Goal: Find specific page/section: Locate item on page

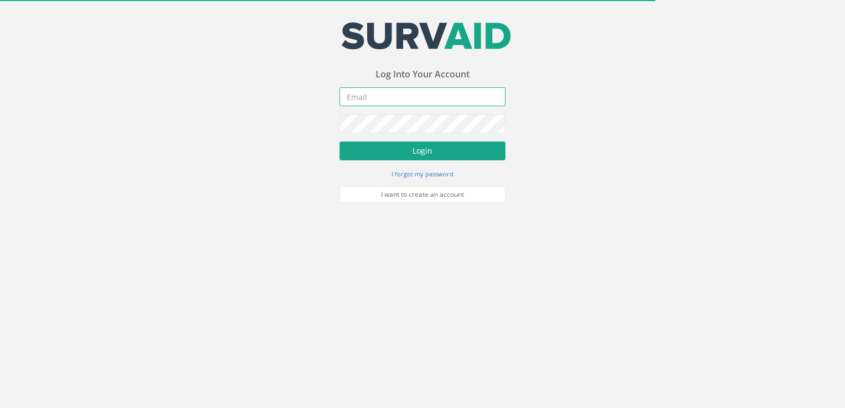
type input "[PERSON_NAME][EMAIL_ADDRESS][DOMAIN_NAME]"
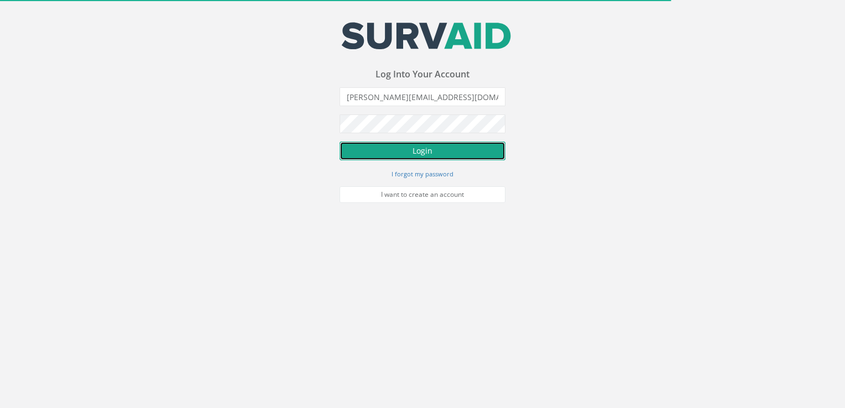
click at [367, 149] on button "Login" at bounding box center [422, 151] width 166 height 19
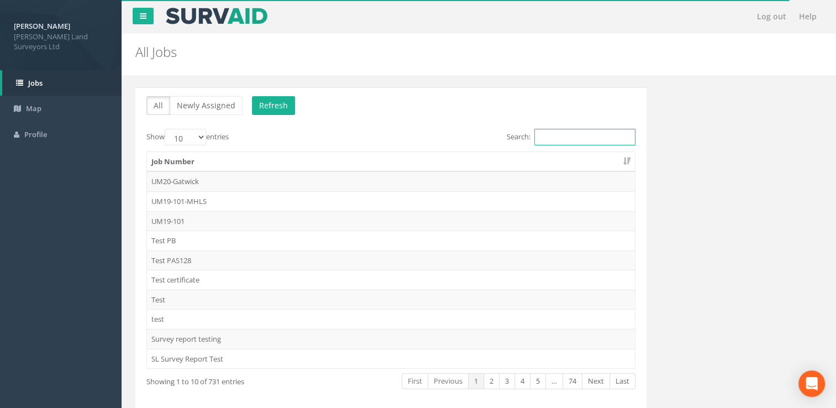
click at [546, 139] on input "Search:" at bounding box center [585, 137] width 101 height 17
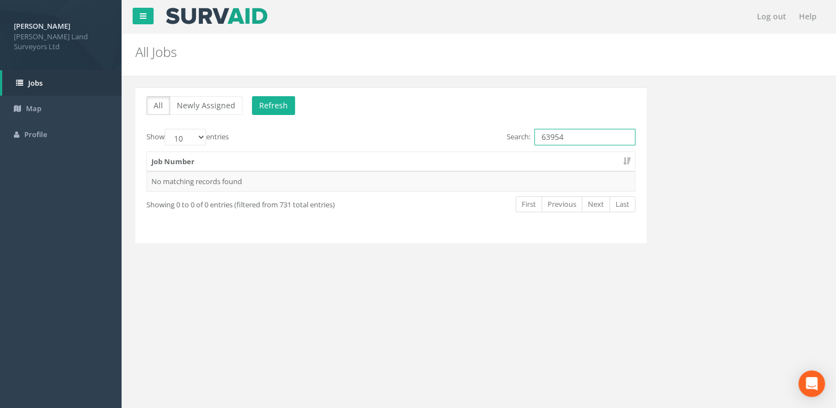
click at [547, 138] on input "63954" at bounding box center [585, 137] width 101 height 17
type input "62954"
click at [467, 184] on td "62954" at bounding box center [391, 181] width 488 height 20
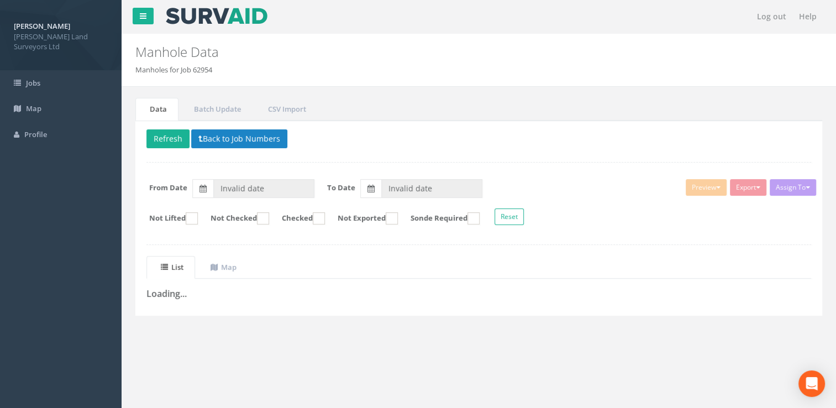
type input "[DATE]"
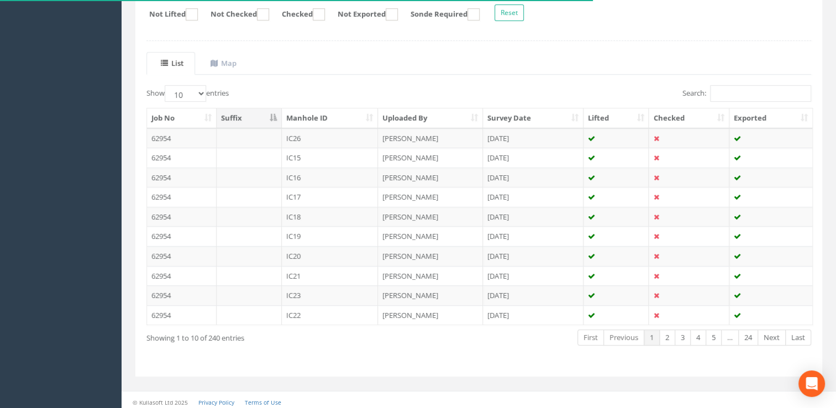
scroll to position [206, 0]
click at [752, 339] on link "24" at bounding box center [749, 336] width 20 height 16
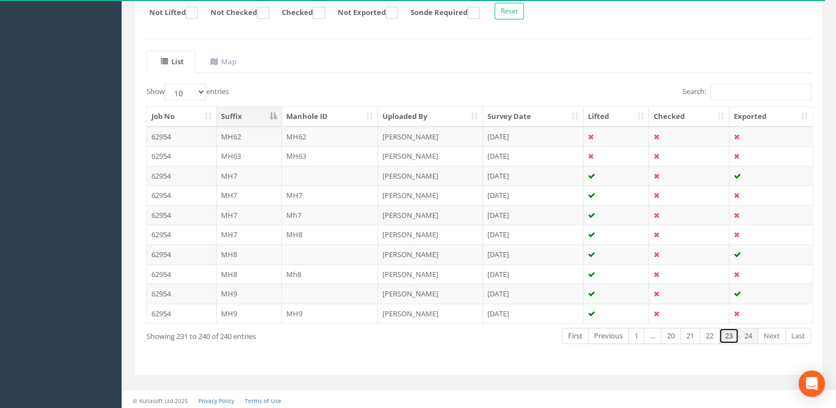
click at [734, 337] on link "23" at bounding box center [729, 336] width 20 height 16
click at [721, 95] on input "Search:" at bounding box center [760, 91] width 101 height 17
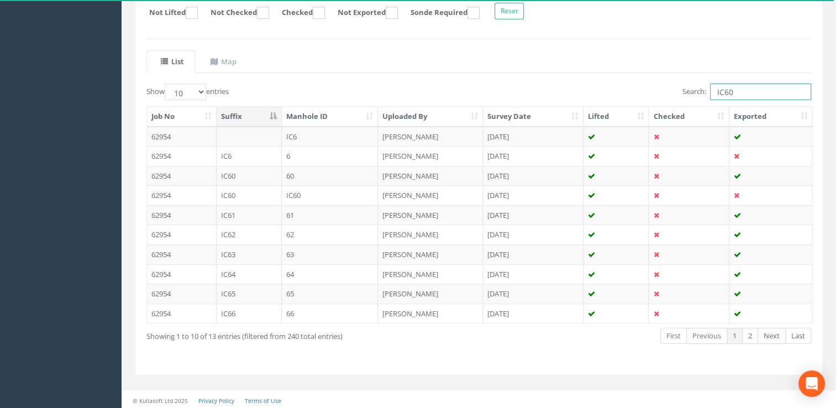
scroll to position [49, 0]
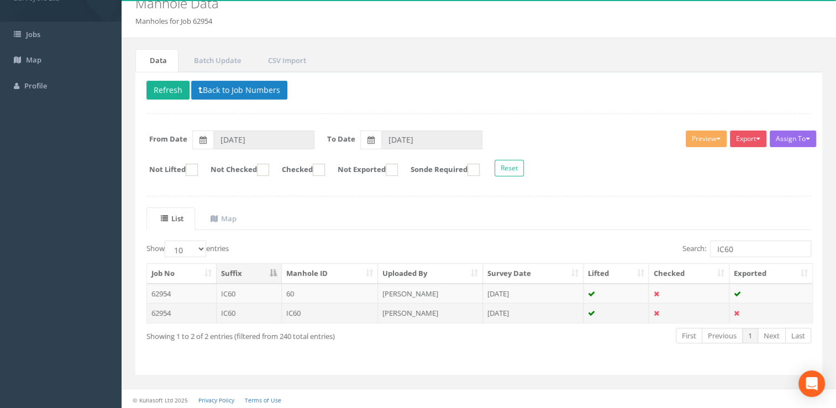
click at [440, 315] on td "[PERSON_NAME]" at bounding box center [430, 313] width 105 height 20
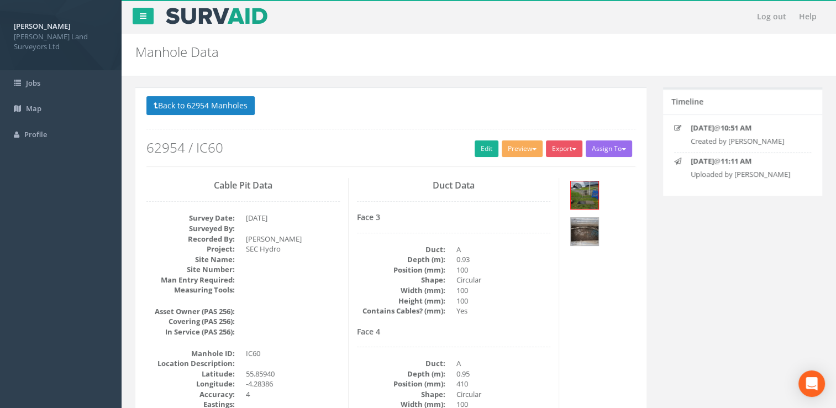
scroll to position [0, 0]
click at [589, 186] on img at bounding box center [585, 195] width 28 height 28
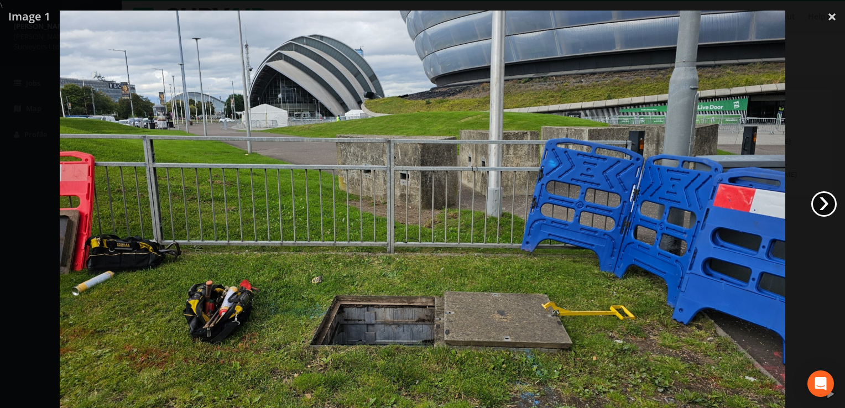
click at [823, 211] on link "›" at bounding box center [823, 203] width 25 height 25
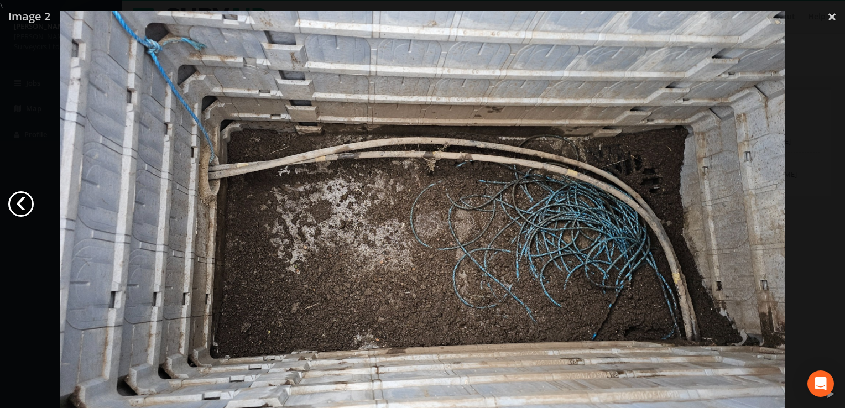
click at [21, 202] on link "‹" at bounding box center [20, 203] width 25 height 25
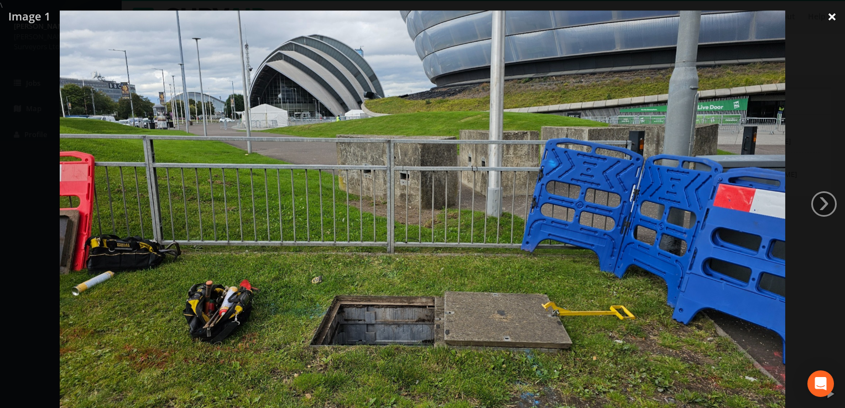
click at [828, 13] on link "×" at bounding box center [832, 16] width 26 height 33
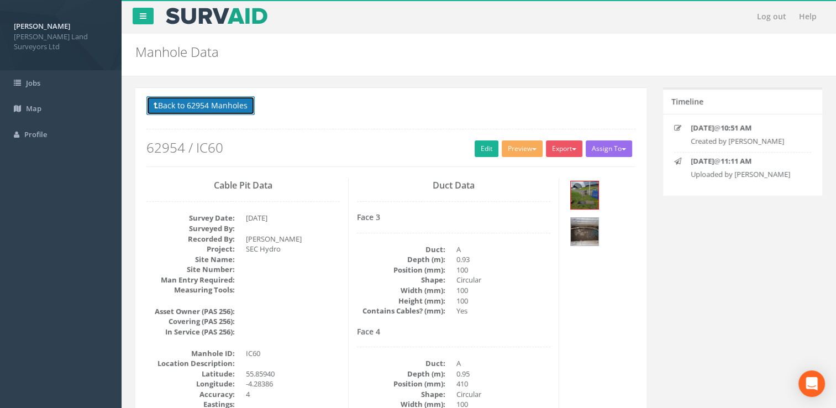
click at [199, 109] on button "Back to 62954 Manholes" at bounding box center [201, 105] width 108 height 19
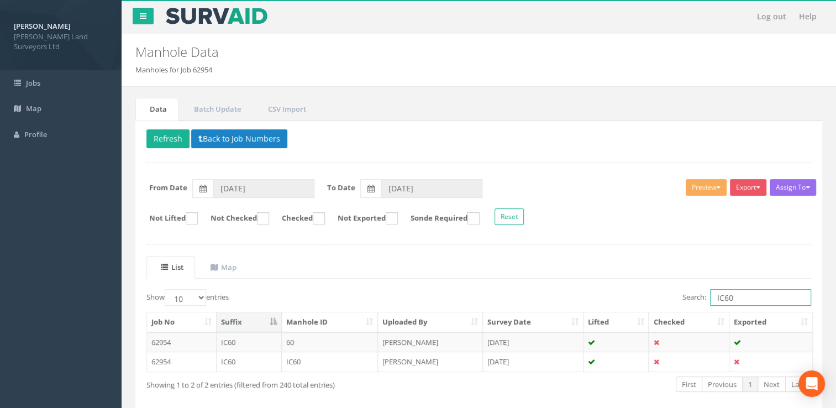
click at [739, 296] on input "IC60" at bounding box center [760, 297] width 101 height 17
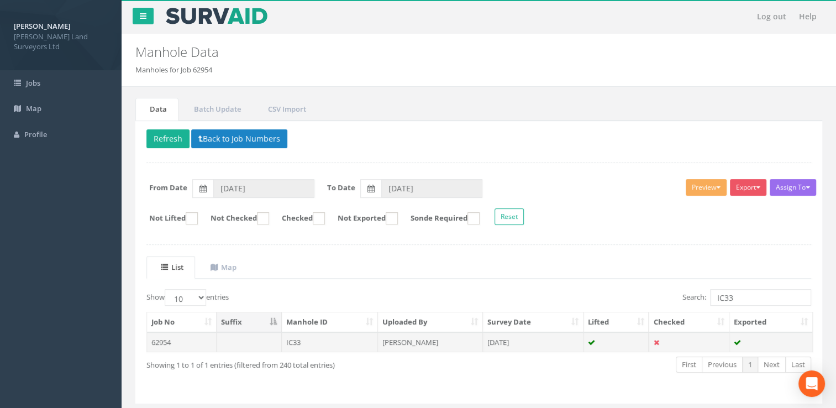
click at [536, 344] on td "[DATE]" at bounding box center [533, 342] width 101 height 20
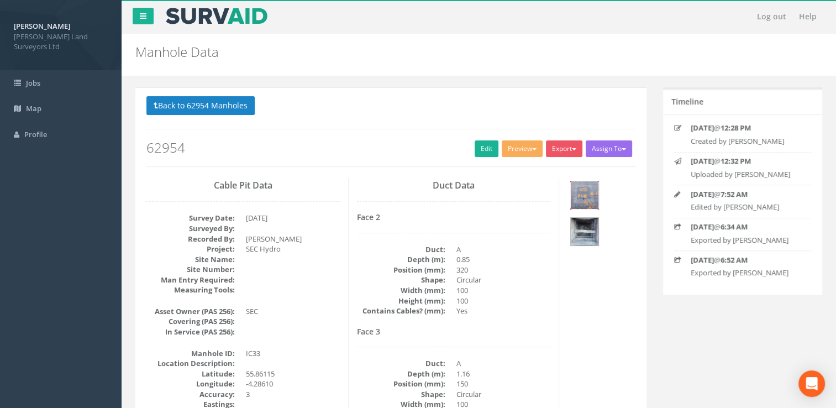
click at [590, 194] on img at bounding box center [585, 195] width 28 height 28
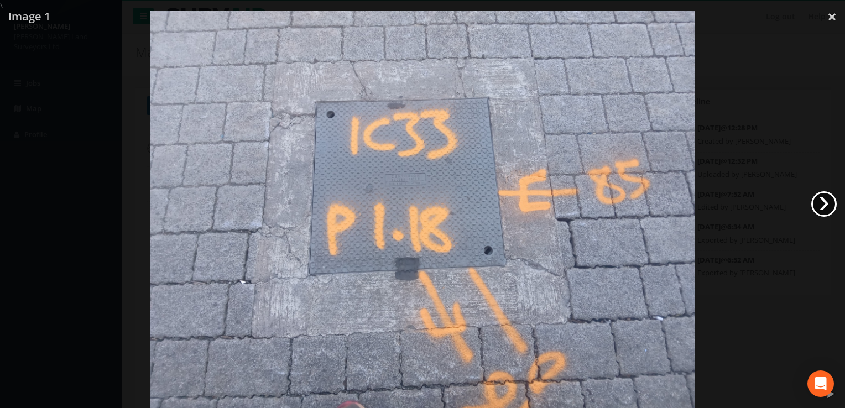
click at [822, 203] on link "›" at bounding box center [823, 203] width 25 height 25
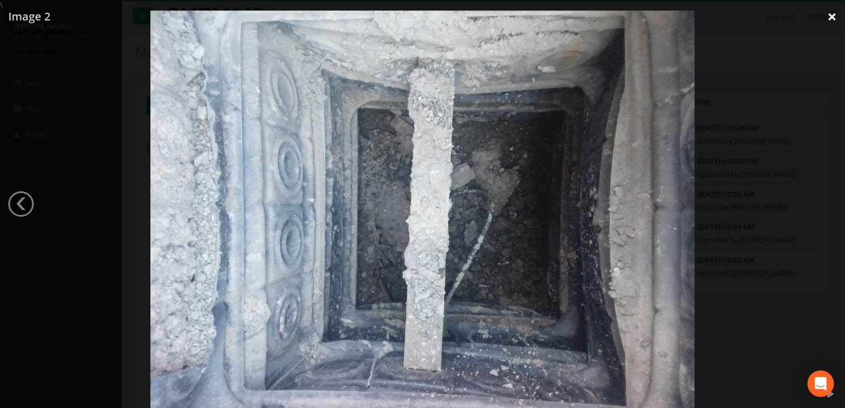
click at [834, 15] on link "×" at bounding box center [832, 16] width 26 height 33
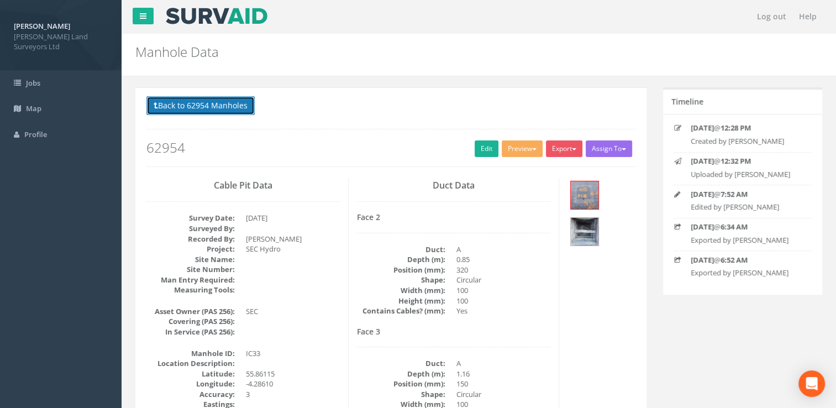
click at [191, 104] on button "Back to 62954 Manholes" at bounding box center [201, 105] width 108 height 19
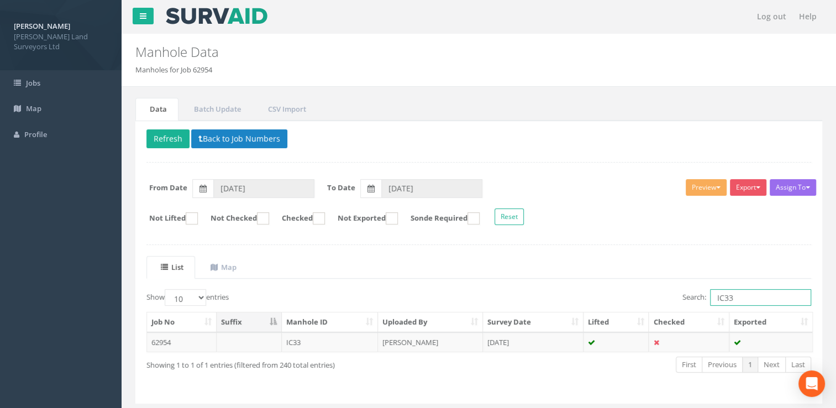
click at [748, 297] on input "IC33" at bounding box center [760, 297] width 101 height 17
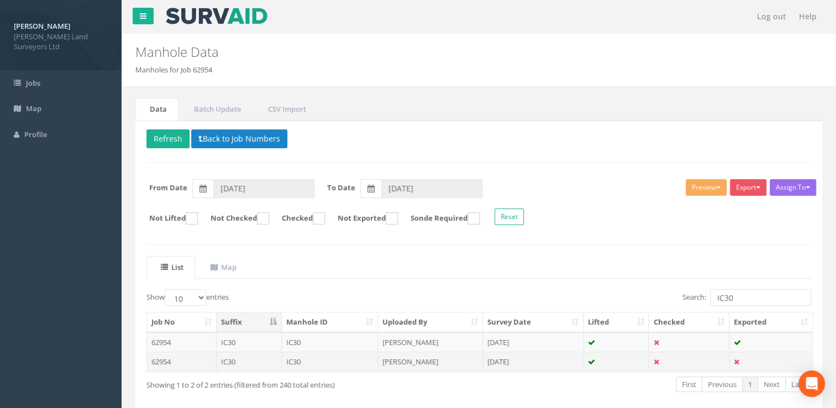
click at [424, 360] on td "[PERSON_NAME]" at bounding box center [430, 362] width 105 height 20
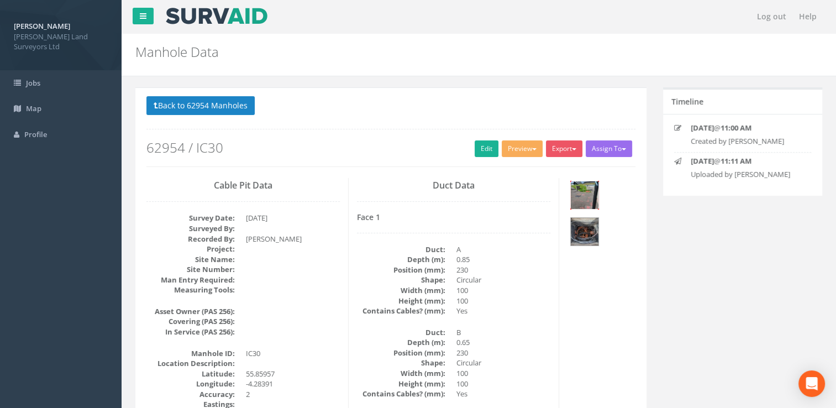
click at [578, 196] on img at bounding box center [585, 195] width 28 height 28
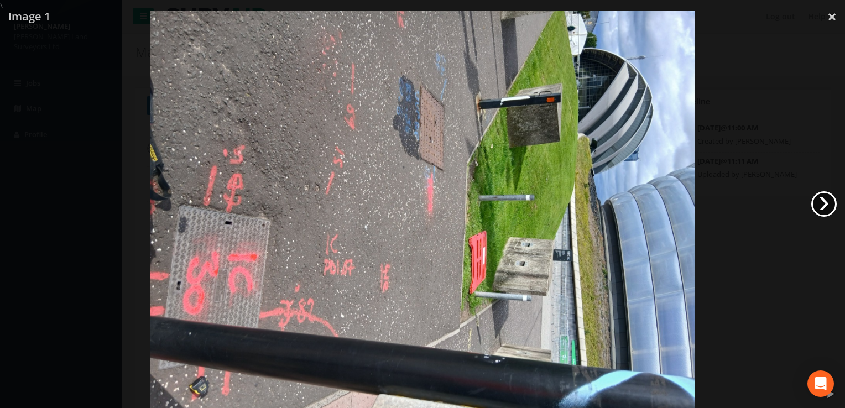
click at [820, 201] on link "›" at bounding box center [823, 203] width 25 height 25
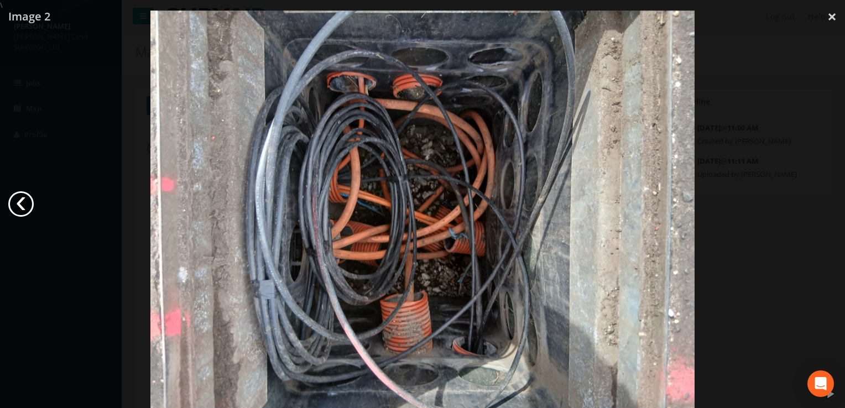
click at [22, 210] on link "‹" at bounding box center [20, 203] width 25 height 25
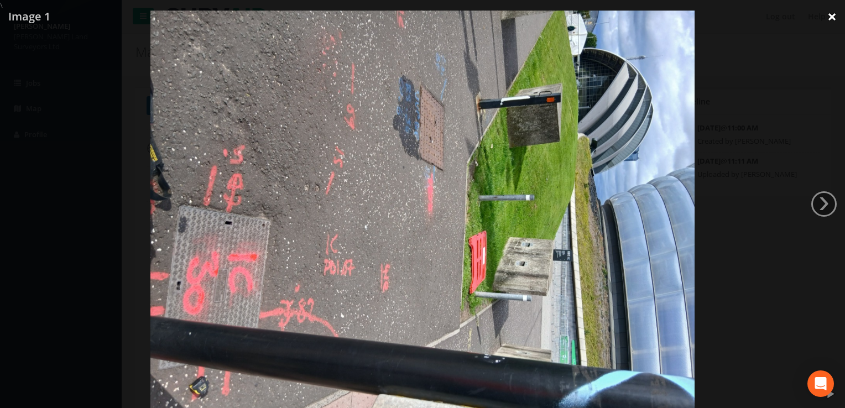
click at [835, 21] on link "×" at bounding box center [832, 16] width 26 height 33
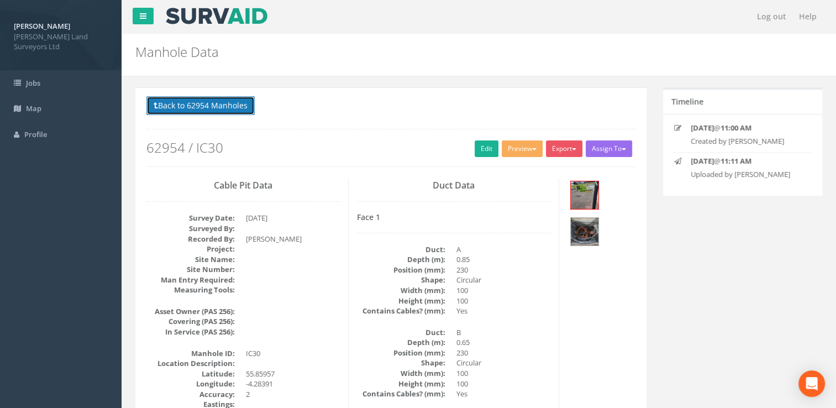
click at [217, 104] on button "Back to 62954 Manholes" at bounding box center [201, 105] width 108 height 19
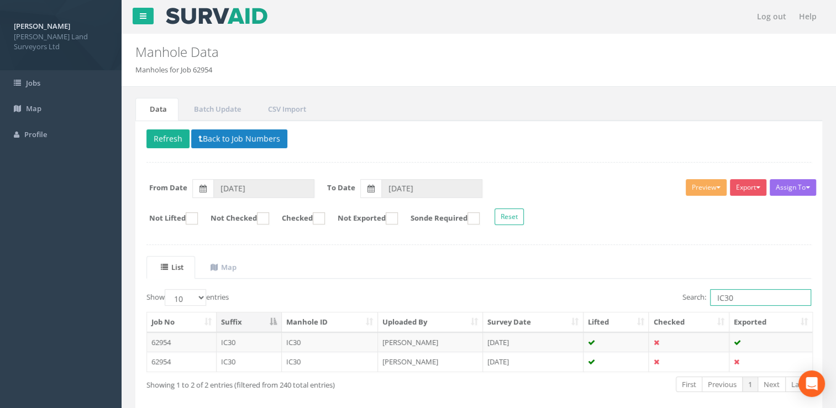
click at [754, 297] on input "IC30" at bounding box center [760, 297] width 101 height 17
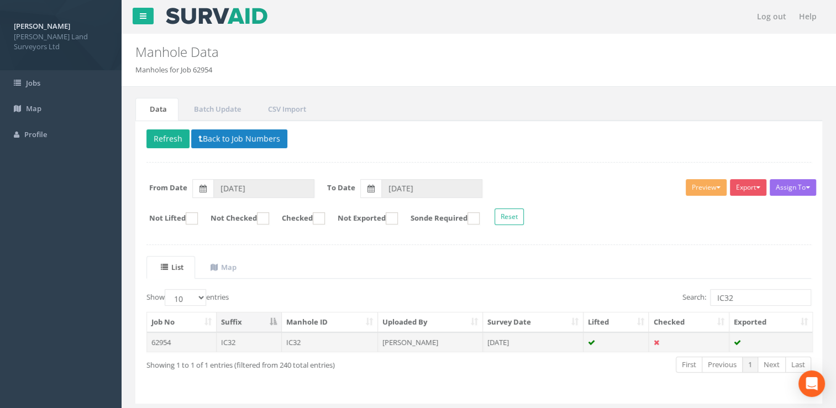
click at [537, 338] on td "[DATE]" at bounding box center [533, 342] width 101 height 20
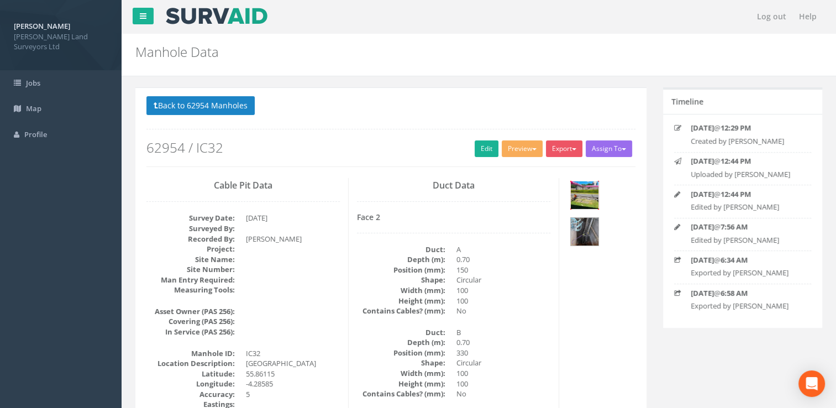
click at [584, 194] on img at bounding box center [585, 195] width 28 height 28
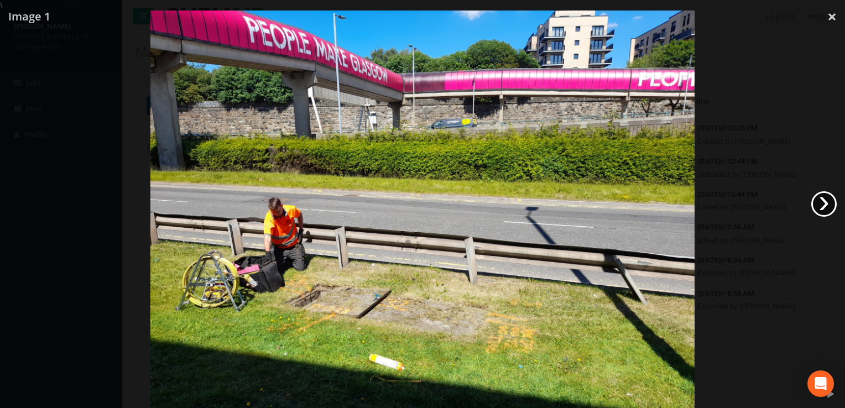
click at [819, 205] on link "›" at bounding box center [823, 203] width 25 height 25
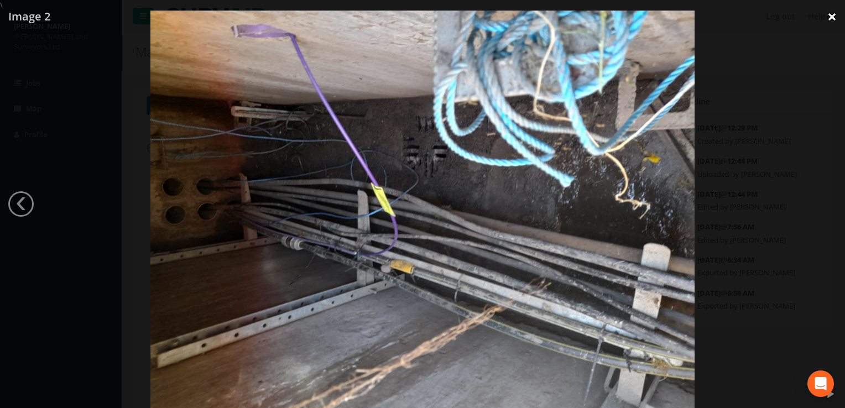
click at [829, 12] on link "×" at bounding box center [832, 16] width 26 height 33
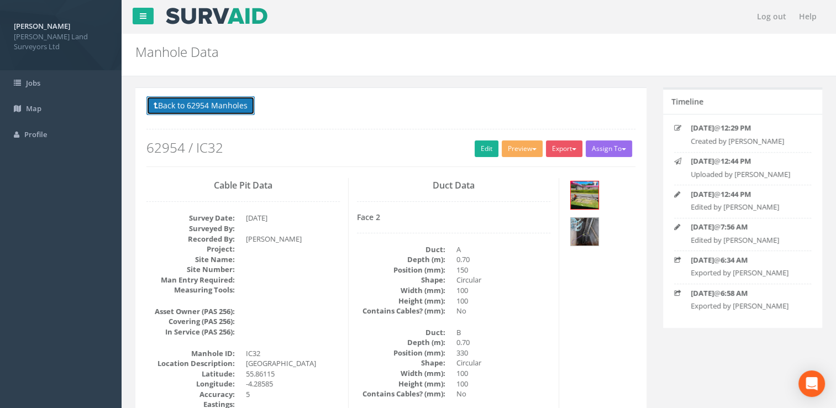
click at [232, 96] on button "Back to 62954 Manholes" at bounding box center [201, 105] width 108 height 19
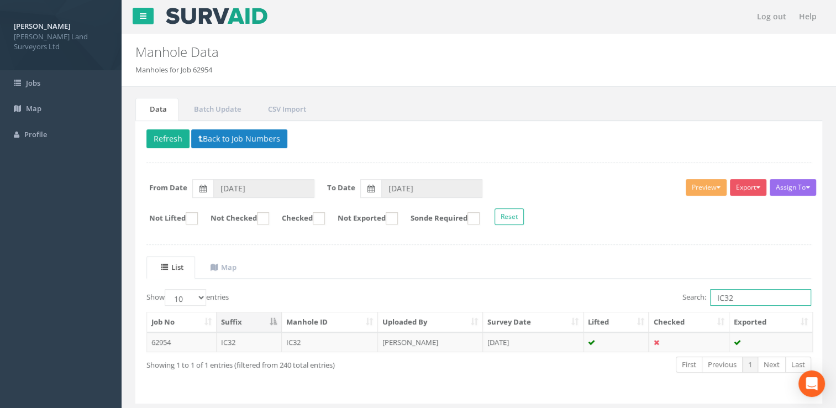
click at [747, 295] on input "IC32" at bounding box center [760, 297] width 101 height 17
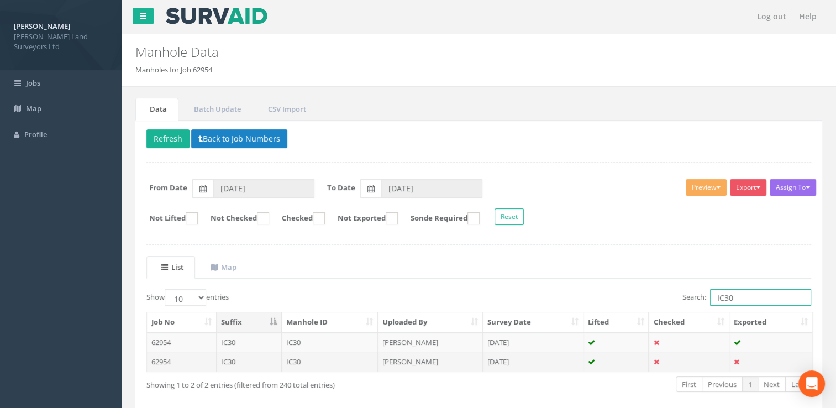
type input "IC30"
click at [402, 359] on td "[PERSON_NAME]" at bounding box center [430, 362] width 105 height 20
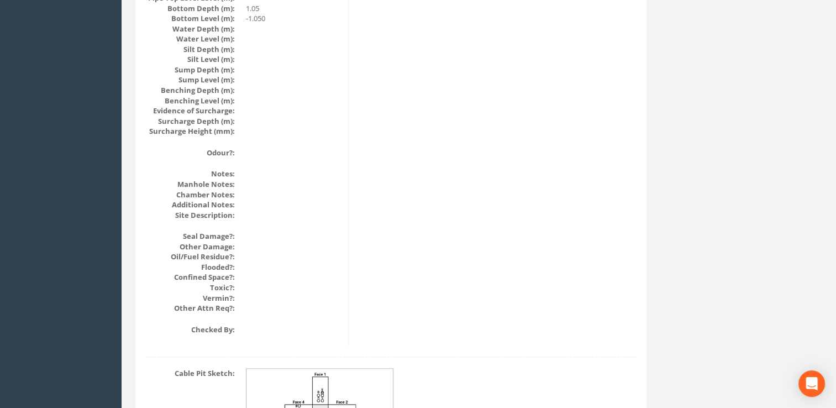
scroll to position [1296, 0]
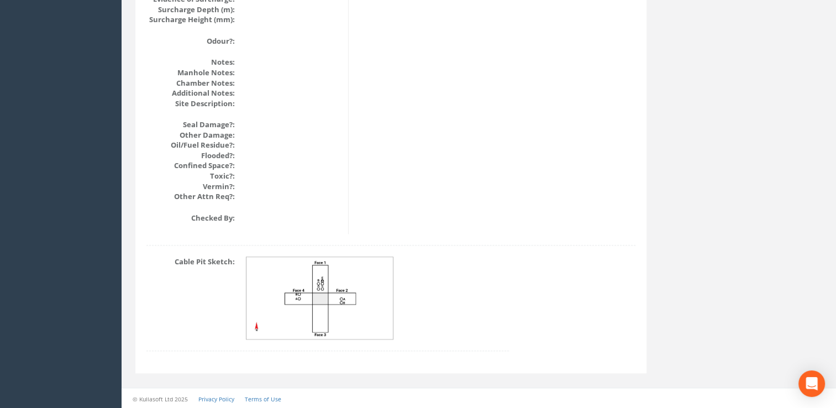
click at [330, 301] on img at bounding box center [321, 298] width 148 height 82
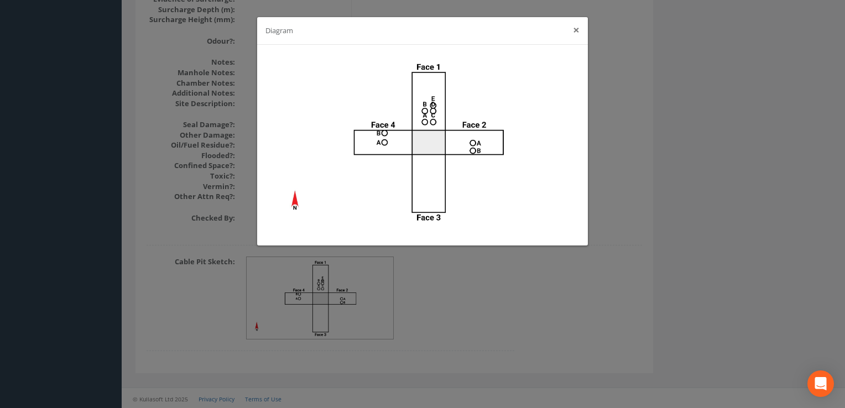
click at [577, 32] on button "×" at bounding box center [576, 30] width 7 height 12
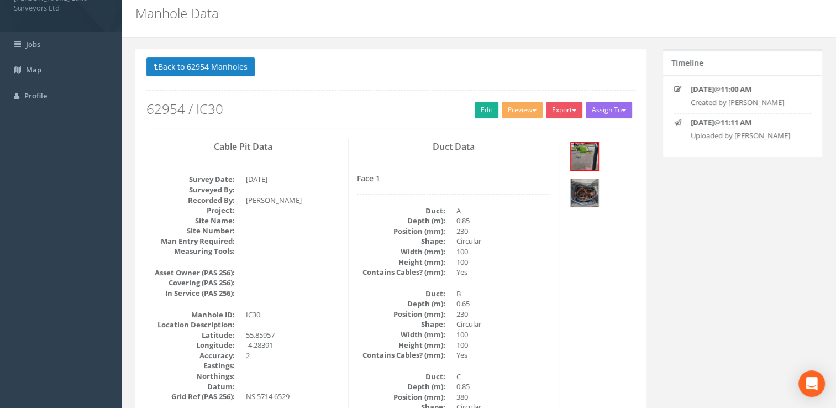
scroll to position [0, 0]
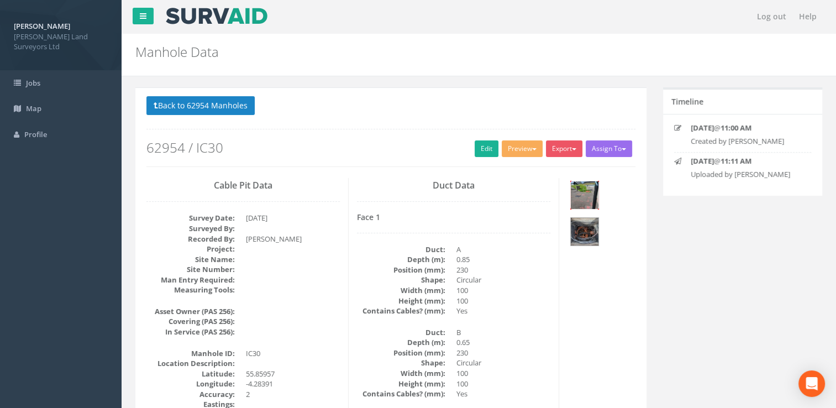
click at [579, 194] on img at bounding box center [585, 195] width 28 height 28
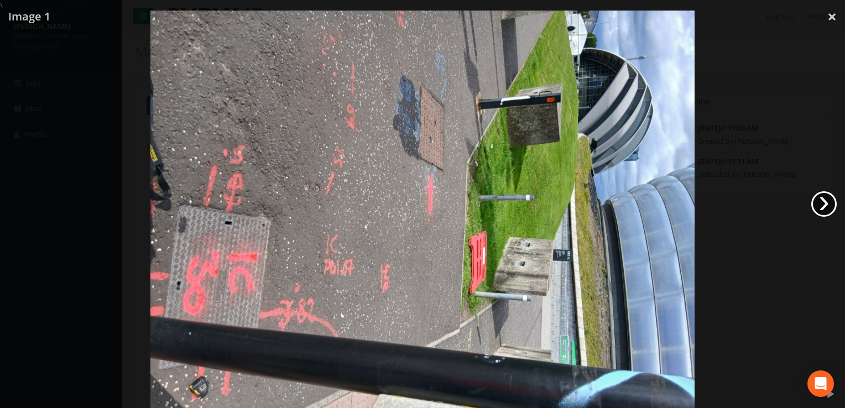
click at [827, 203] on link "›" at bounding box center [823, 203] width 25 height 25
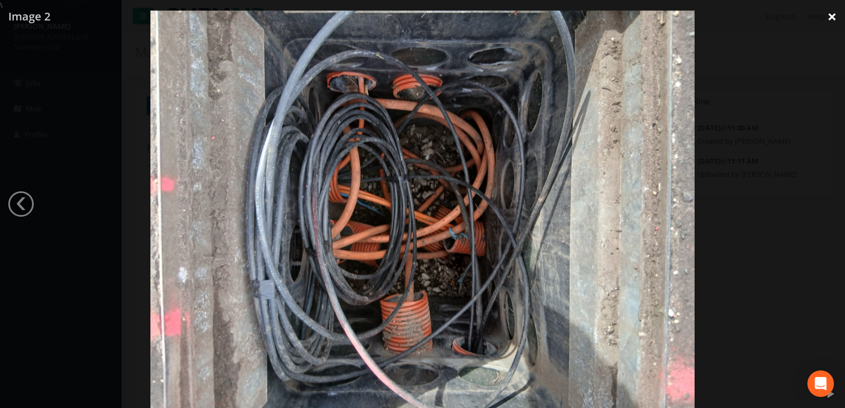
click at [826, 16] on link "×" at bounding box center [832, 16] width 26 height 33
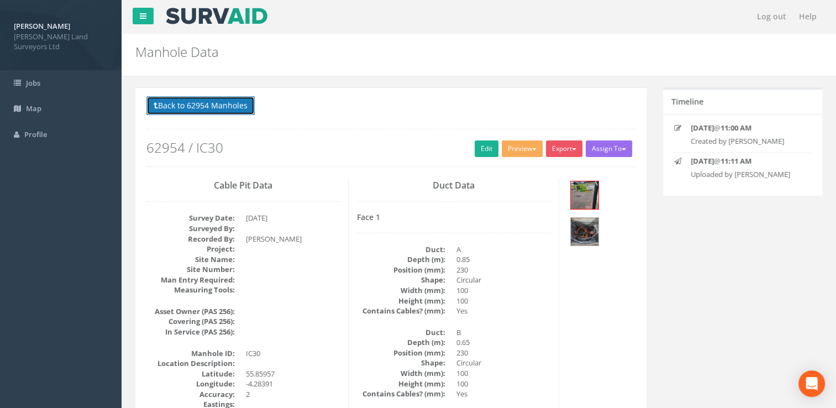
click at [195, 109] on button "Back to 62954 Manholes" at bounding box center [201, 105] width 108 height 19
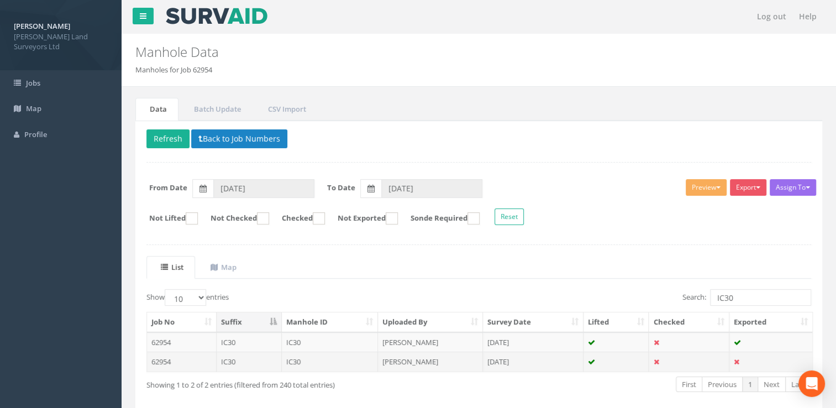
click at [307, 368] on td "IC30" at bounding box center [330, 362] width 97 height 20
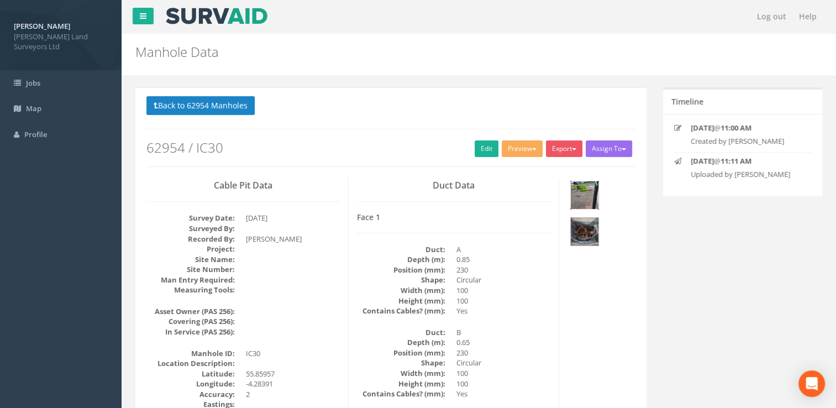
click at [581, 196] on img at bounding box center [585, 195] width 28 height 28
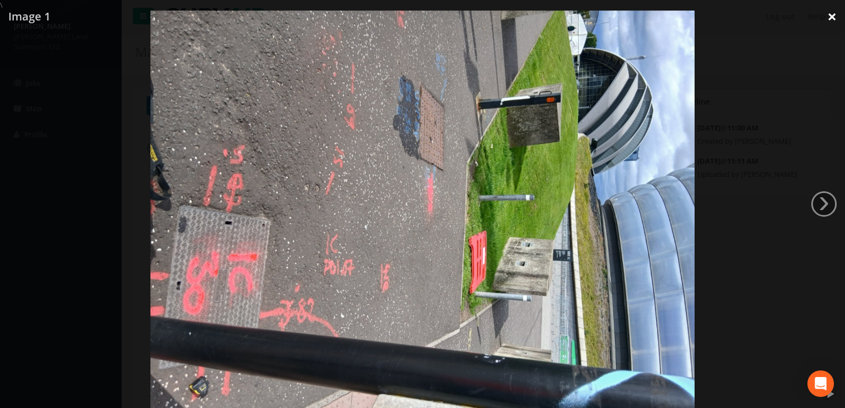
click at [833, 12] on link "×" at bounding box center [832, 16] width 26 height 33
